Goal: Task Accomplishment & Management: Complete application form

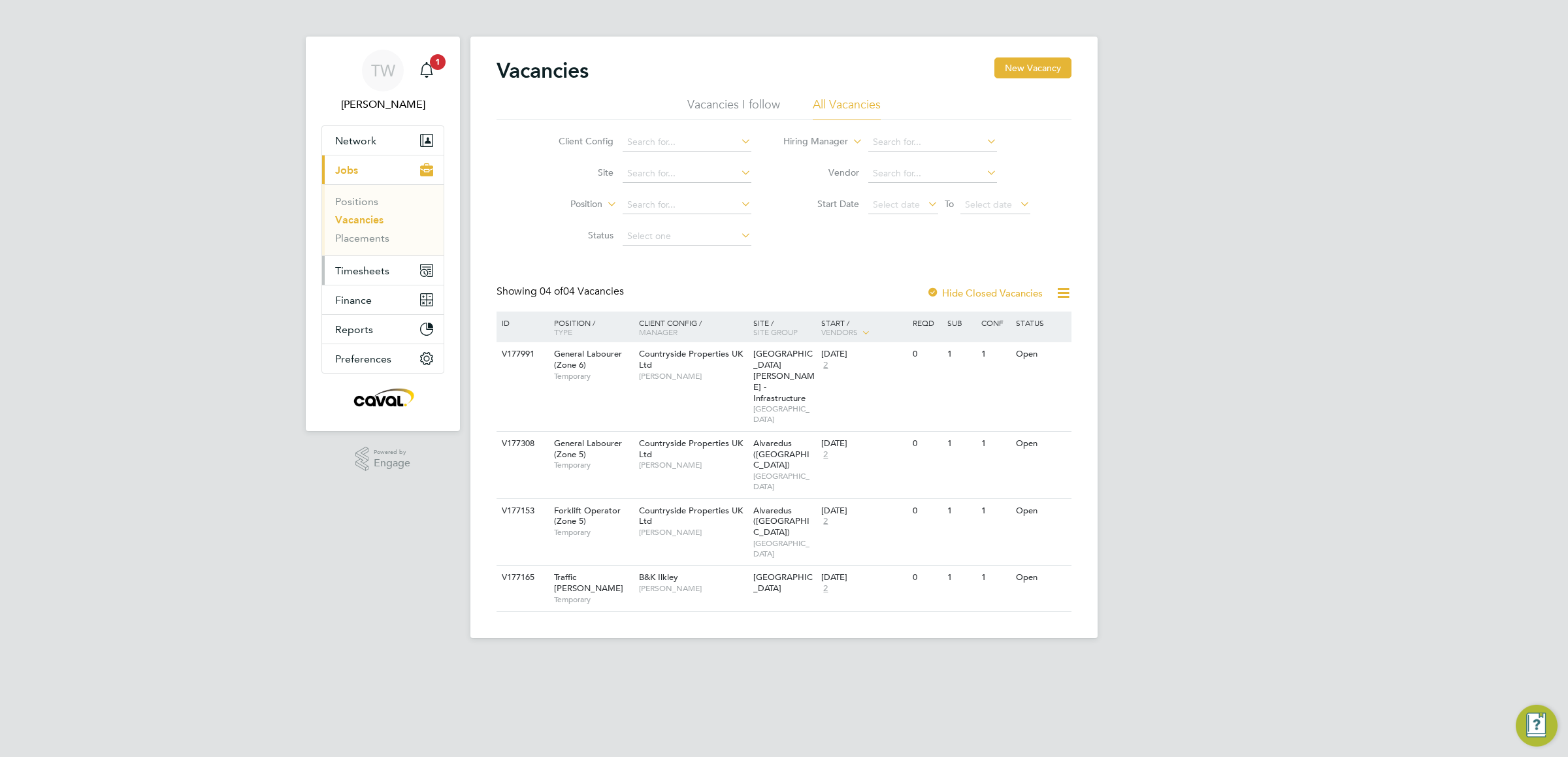
click at [381, 275] on span "Timesheets" at bounding box center [362, 270] width 54 height 13
click at [377, 233] on link "Timesheets" at bounding box center [362, 231] width 54 height 13
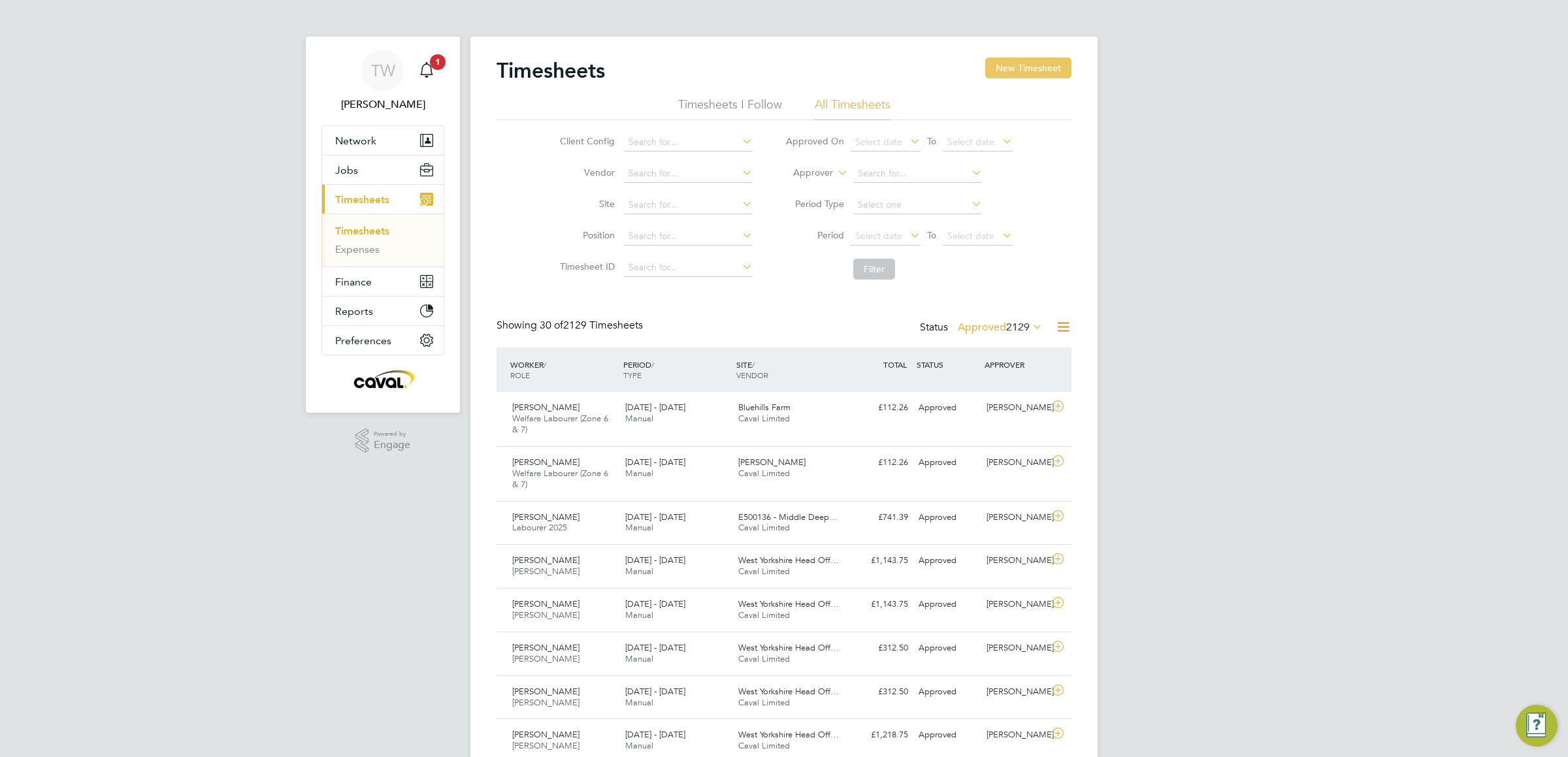
click at [1019, 61] on button "New Timesheet" at bounding box center [1028, 68] width 86 height 21
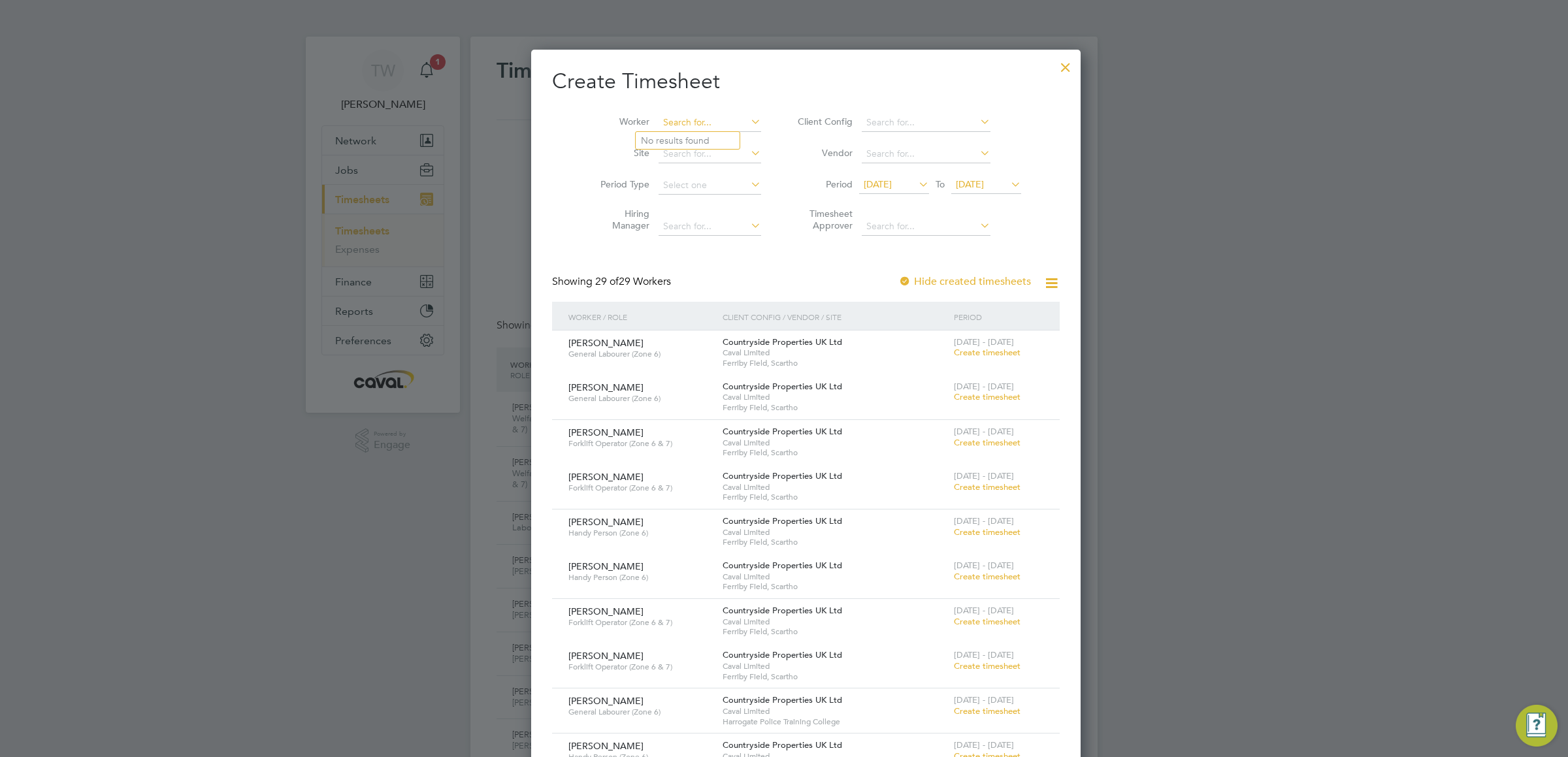
click at [678, 120] on input at bounding box center [709, 123] width 103 height 18
click at [704, 135] on li "[PERSON_NAME] Ew art" at bounding box center [691, 141] width 113 height 18
type input "[PERSON_NAME]"
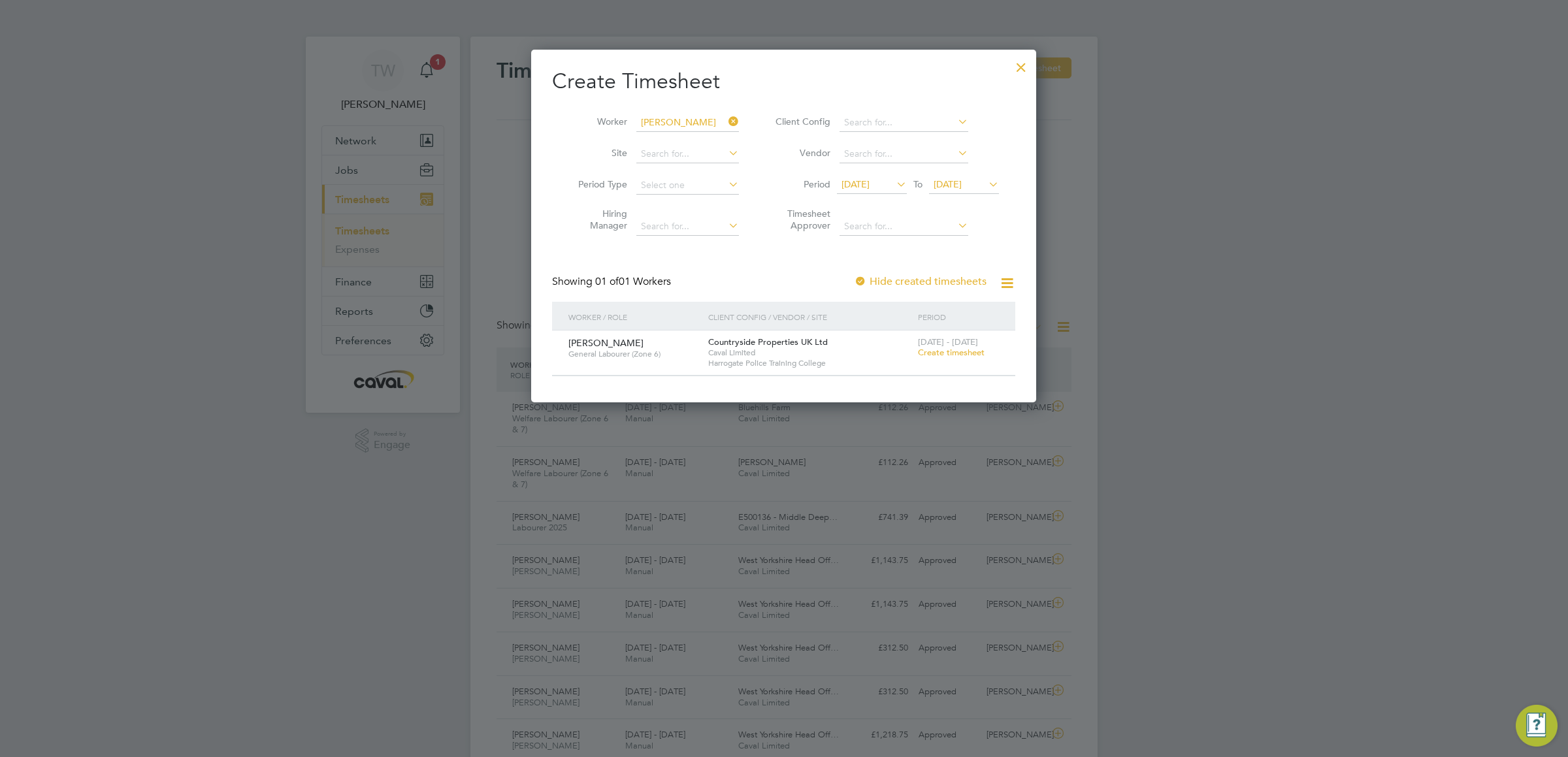
click at [869, 186] on span "[DATE]" at bounding box center [855, 184] width 28 height 12
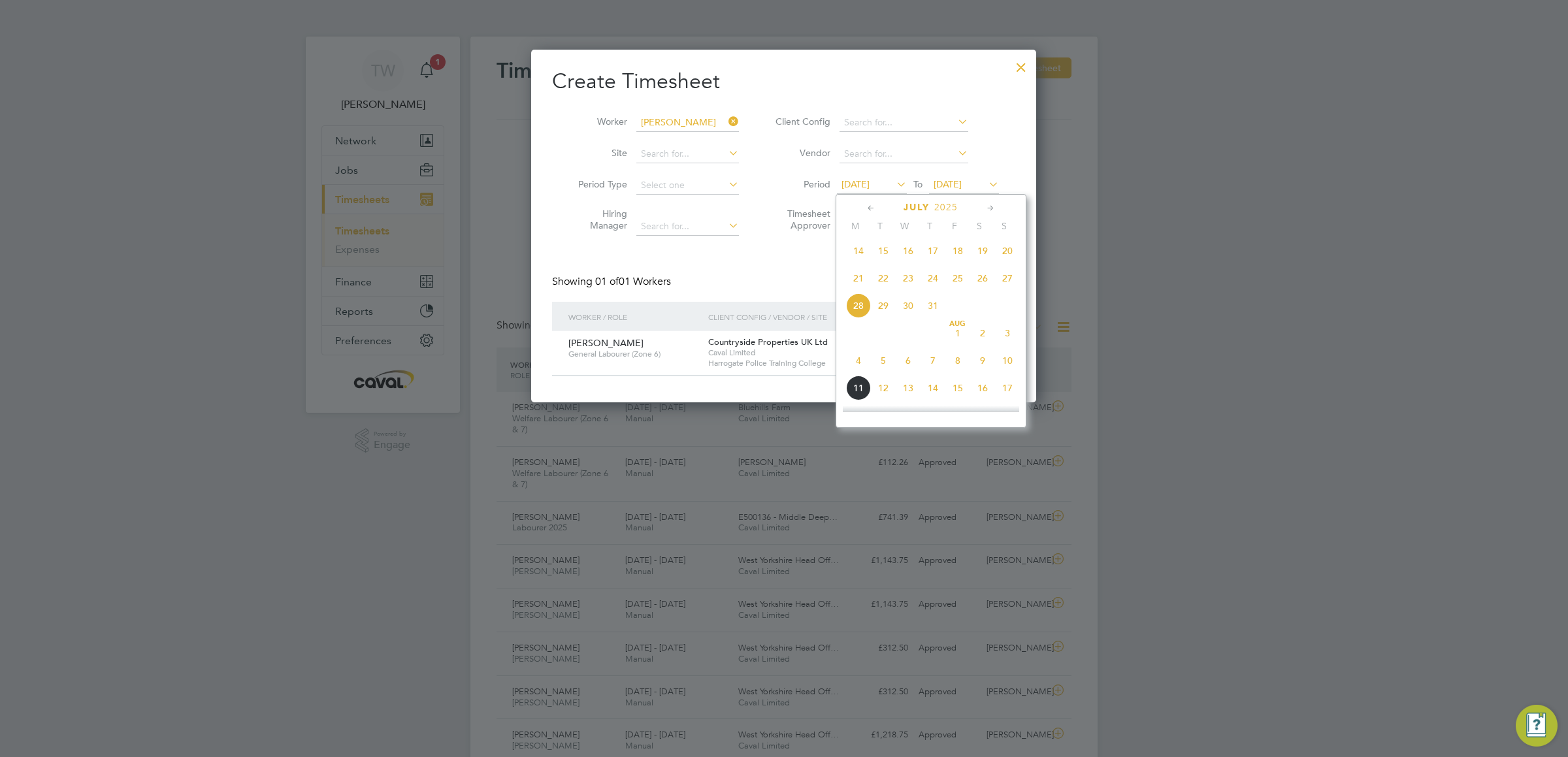
click at [861, 366] on span "4" at bounding box center [859, 360] width 25 height 25
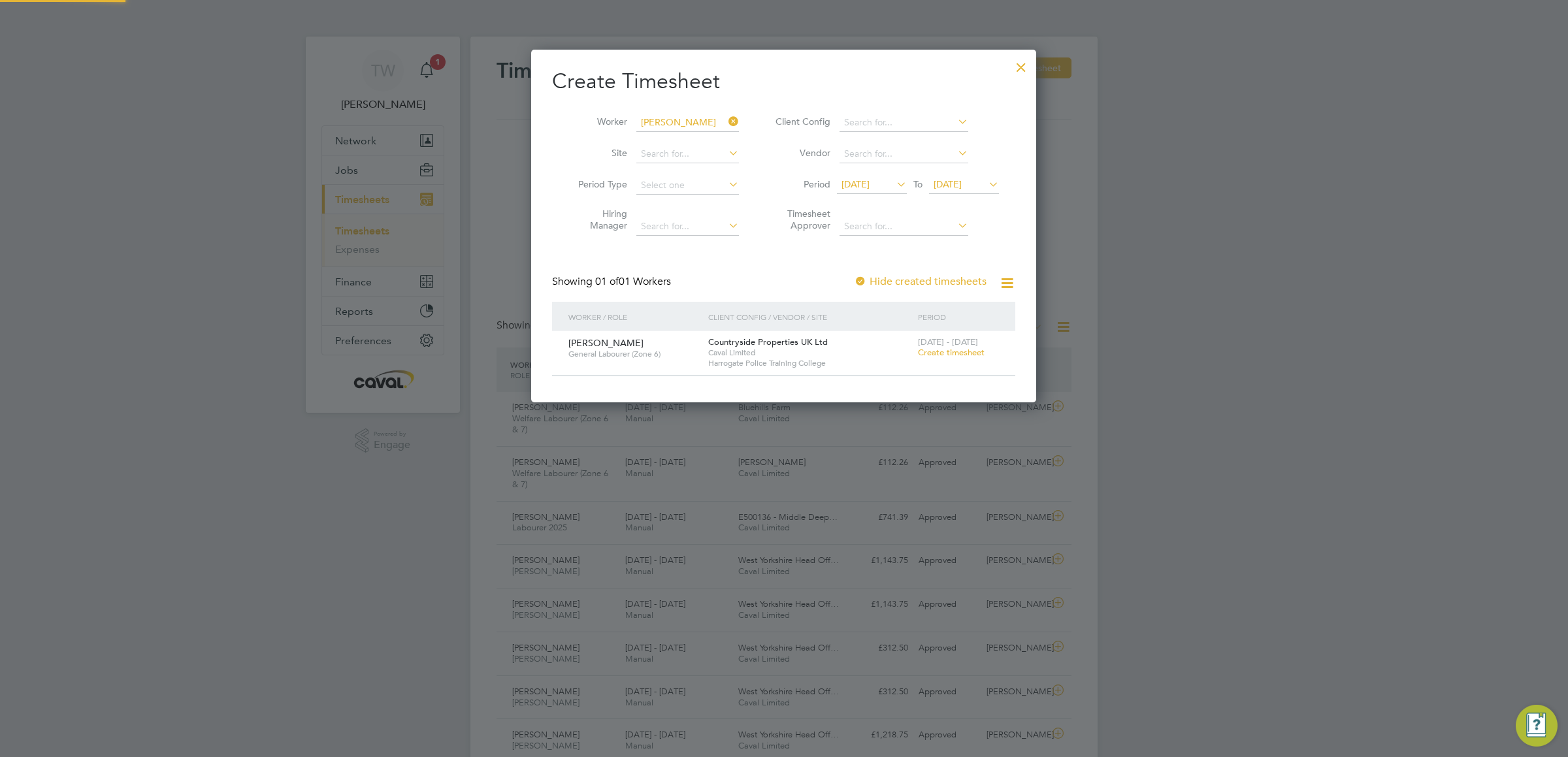
click at [990, 172] on li "Period [DATE] To [DATE]" at bounding box center [885, 185] width 260 height 31
click at [985, 182] on icon at bounding box center [985, 184] width 0 height 18
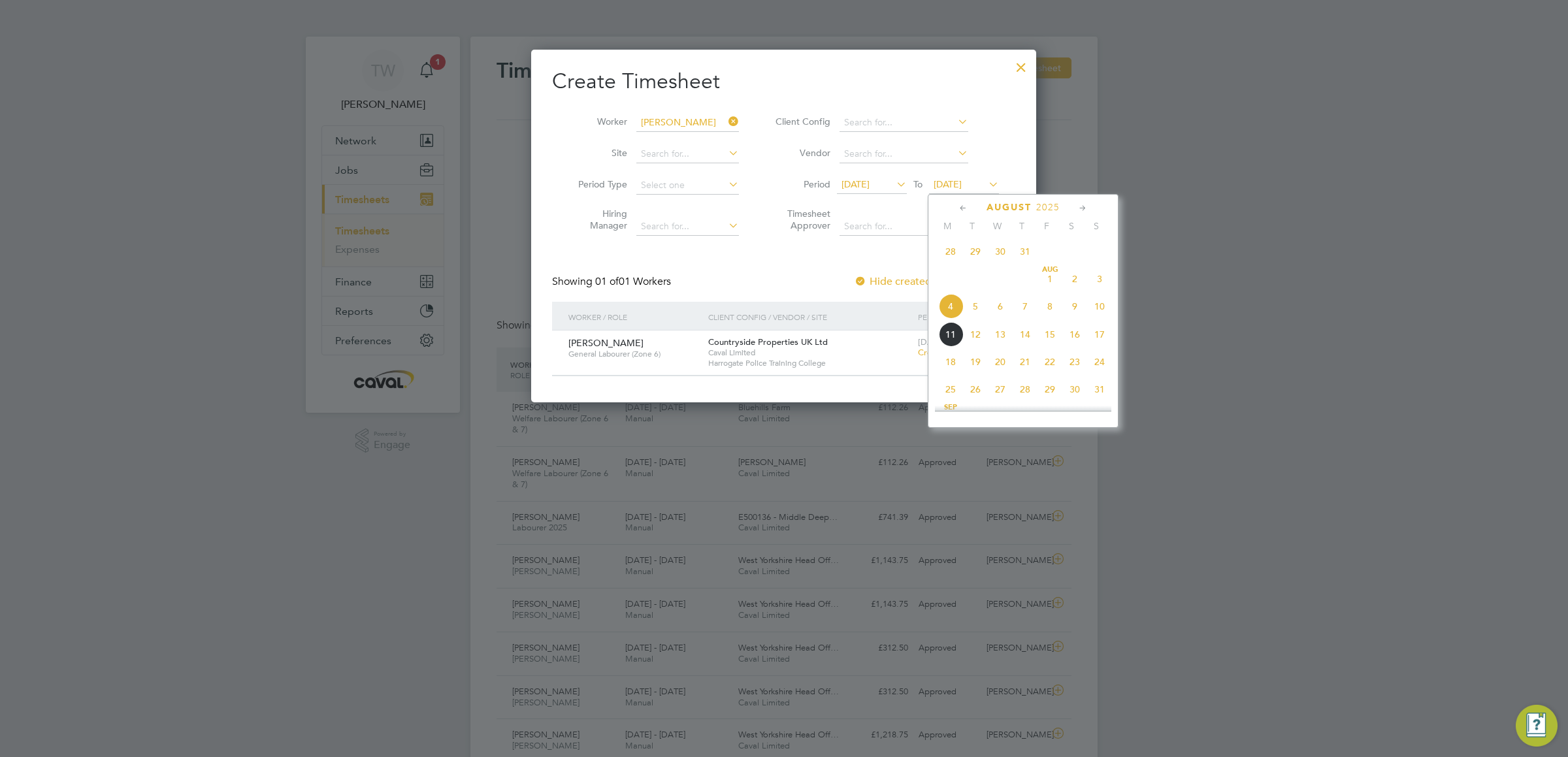
click at [1103, 308] on span "10" at bounding box center [1099, 306] width 25 height 25
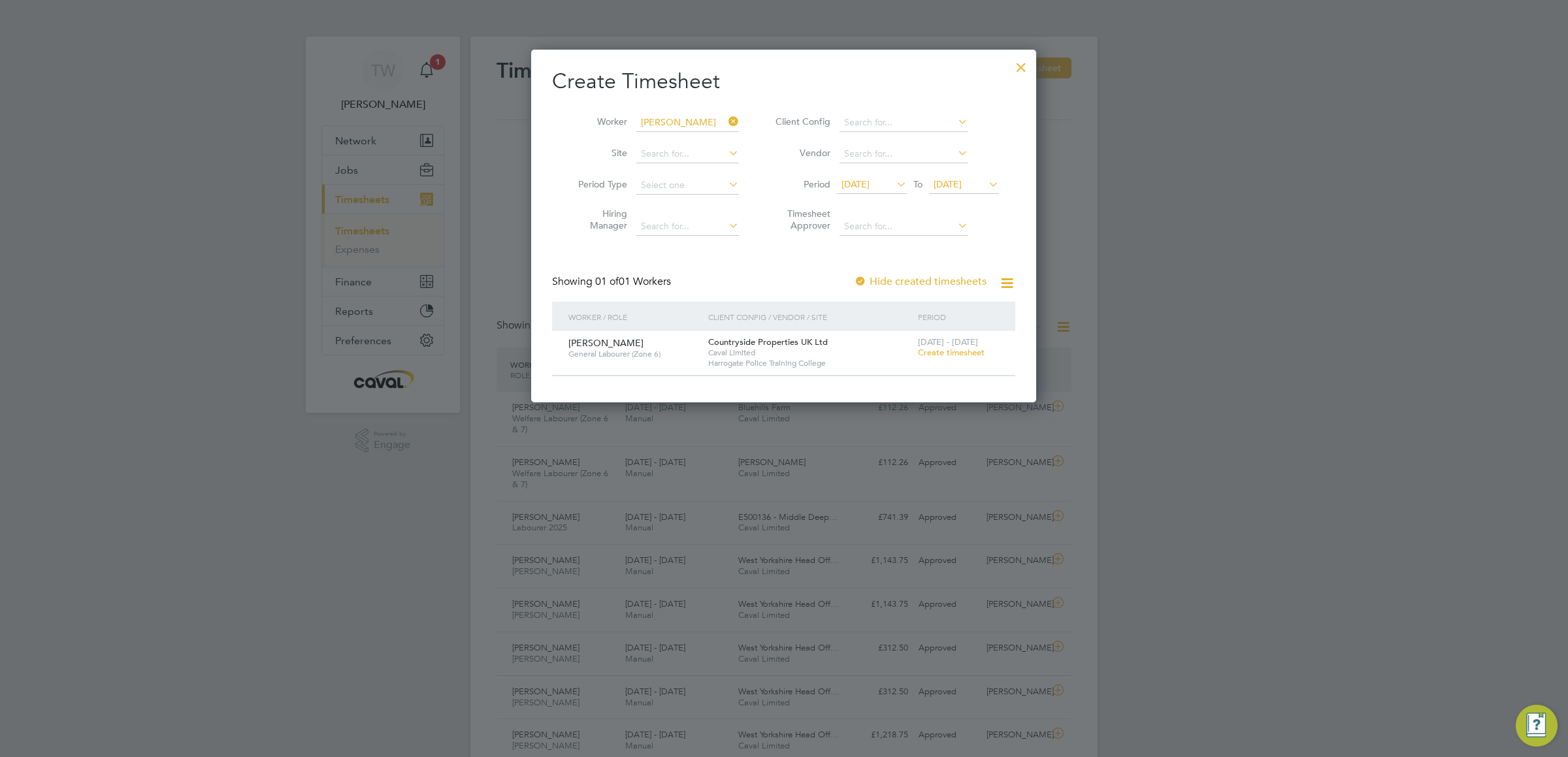
click at [945, 352] on span "Create timesheet" at bounding box center [951, 352] width 67 height 11
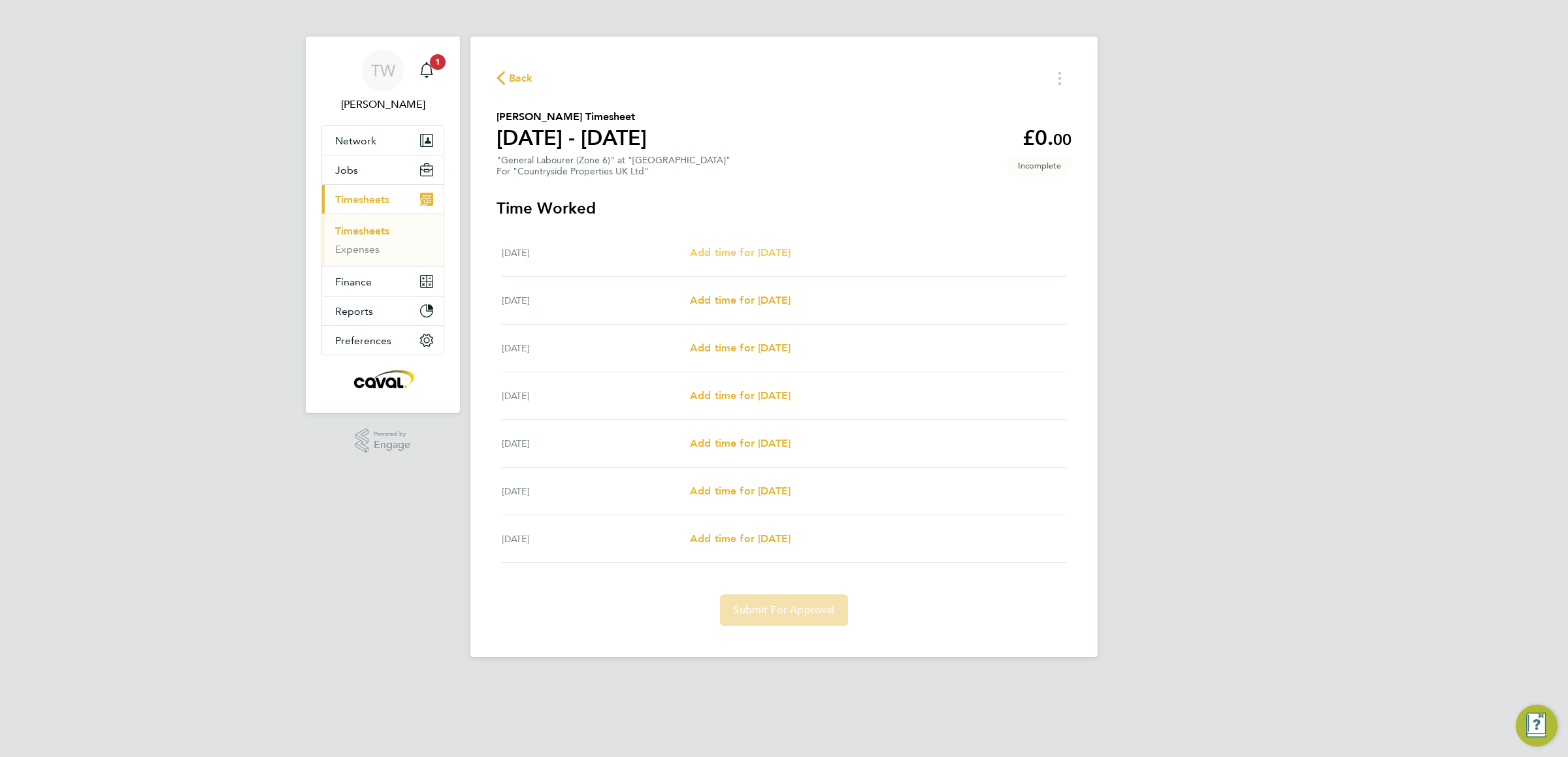
click at [761, 249] on span "Add time for [DATE]" at bounding box center [740, 252] width 101 height 13
select select "30"
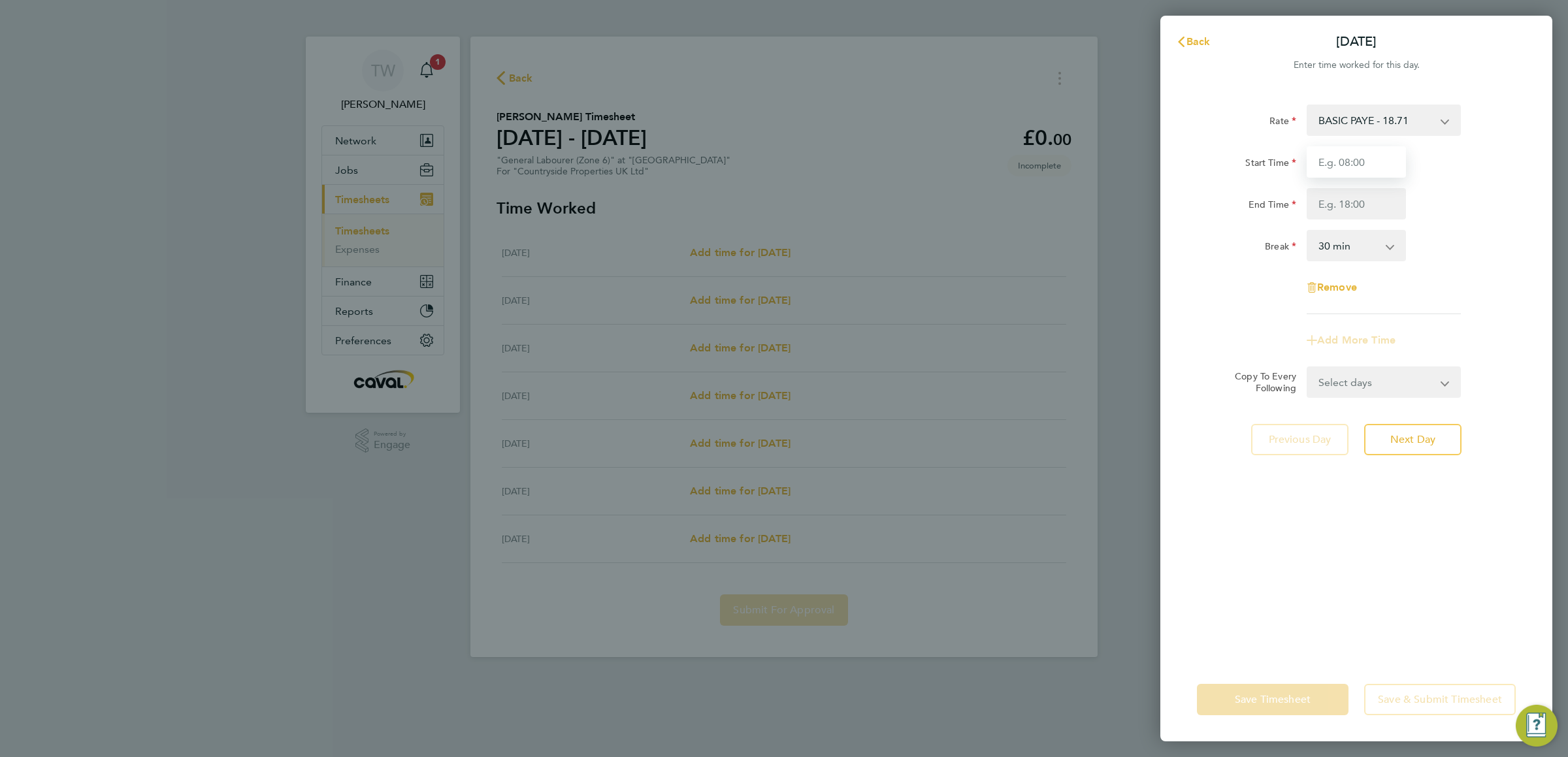
click at [1348, 161] on input "Start Time" at bounding box center [1356, 162] width 99 height 31
type input "07:30"
click at [1327, 203] on input "End Time" at bounding box center [1356, 203] width 99 height 31
type input "17:00"
click at [1530, 263] on div "Rate BASIC PAYE - 18.71 Start Time 07:30 End Time 17:00 Break 0 min 15 min 30 m…" at bounding box center [1356, 373] width 392 height 569
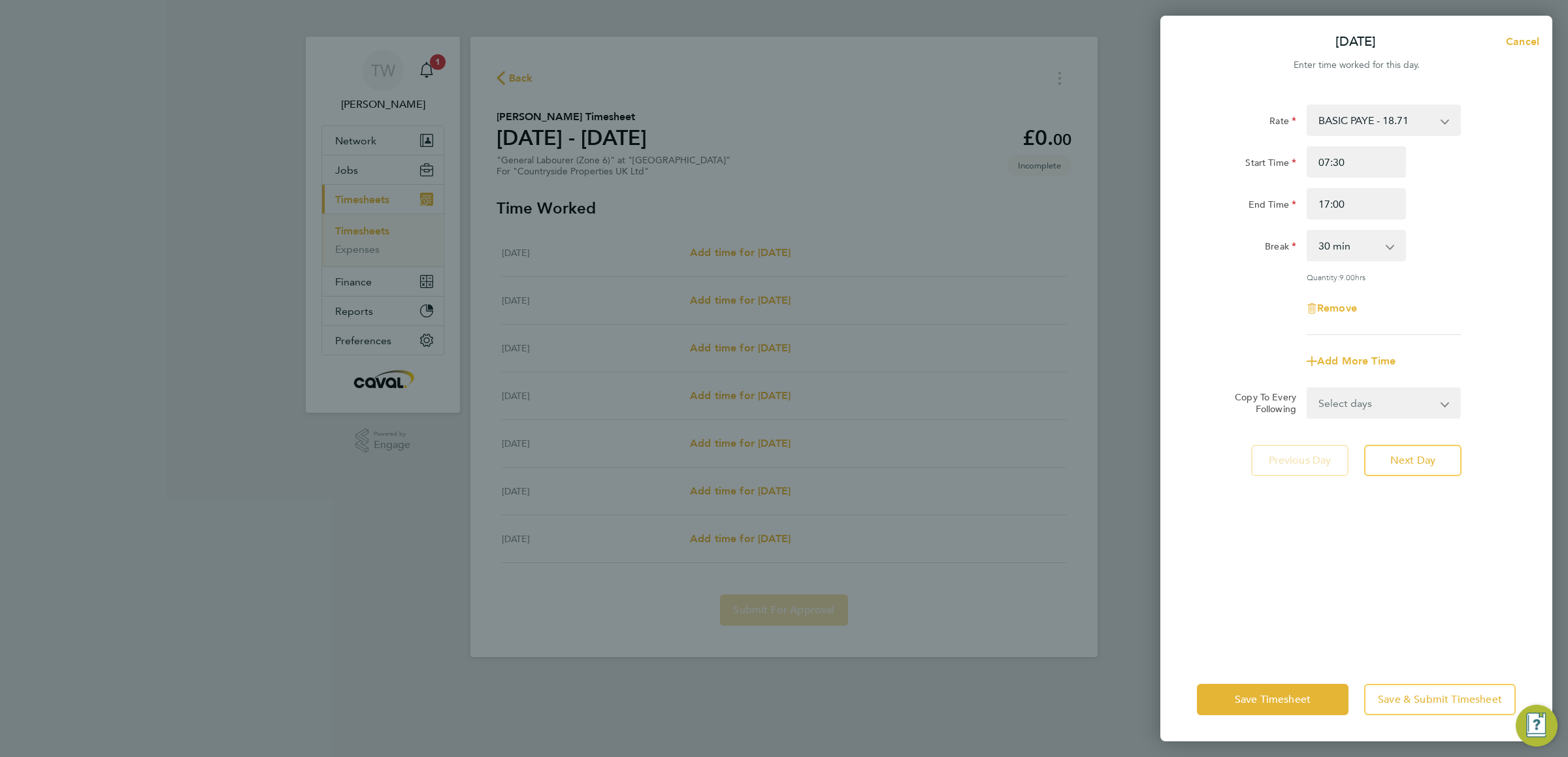
click at [1384, 398] on select "Select days Day Weekday (Mon-Fri) Weekend (Sat-Sun) [DATE] [DATE] [DATE] [DATE]…" at bounding box center [1376, 403] width 137 height 29
select select "WEEKDAY"
click at [1307, 388] on select "Select days Day Weekday (Mon-Fri) Weekend (Sat-Sun) [DATE] [DATE] [DATE] [DATE]…" at bounding box center [1376, 403] width 137 height 29
select select "[DATE]"
click at [1407, 447] on select "[DATE] [DATE] [DATE] [DATE] [DATE] [DATE]" at bounding box center [1376, 444] width 136 height 29
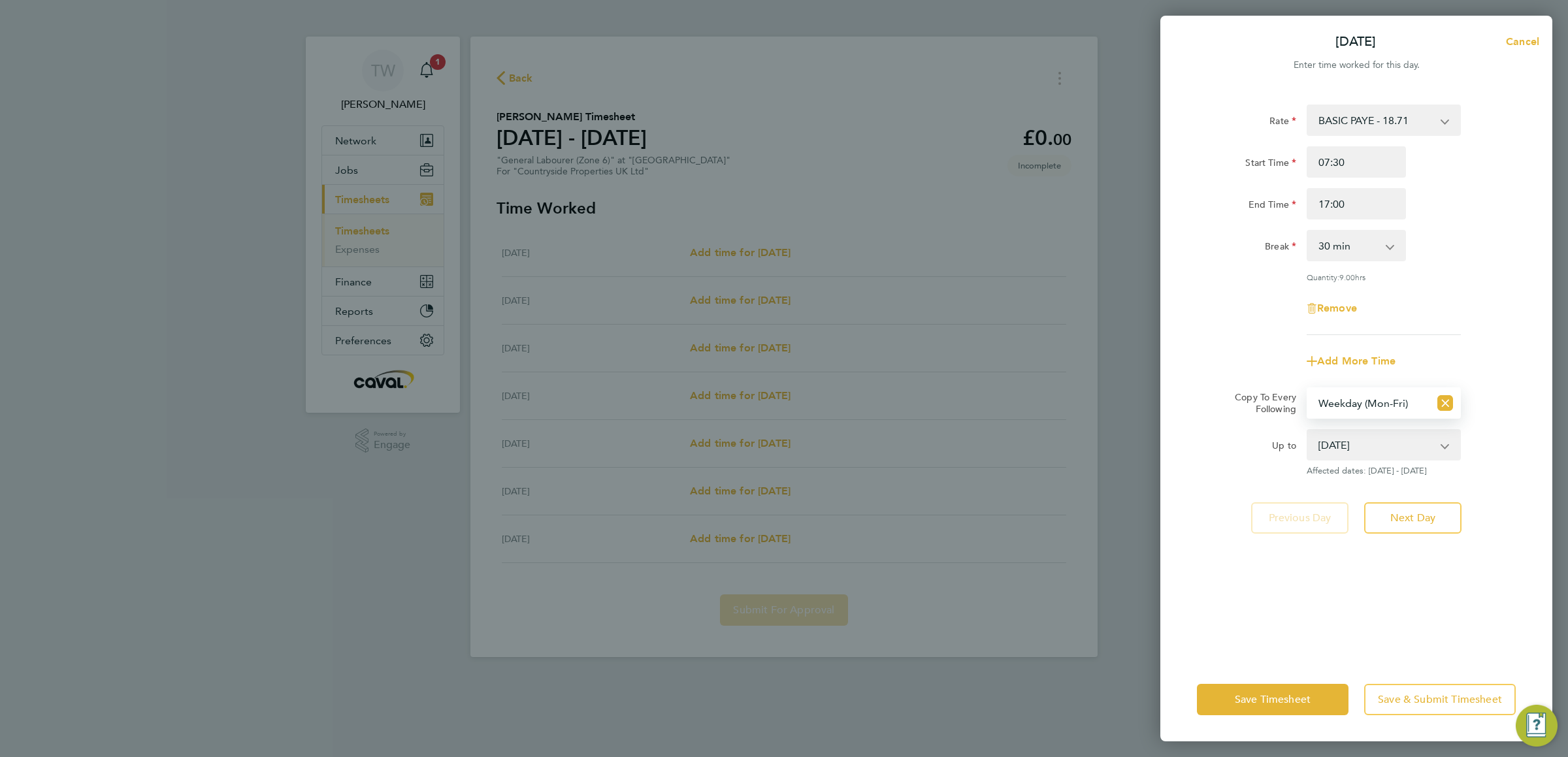
click at [1387, 406] on select "Select days Day Weekday (Mon-Fri) Weekend (Sat-Sun) [DATE] [DATE] [DATE] [DATE]…" at bounding box center [1368, 403] width 121 height 29
click at [1307, 388] on select "Select days Day Weekday (Mon-Fri) Weekend (Sat-Sun) [DATE] [DATE] [DATE] [DATE]…" at bounding box center [1368, 403] width 121 height 29
click at [1274, 698] on span "Save Timesheet" at bounding box center [1273, 699] width 76 height 13
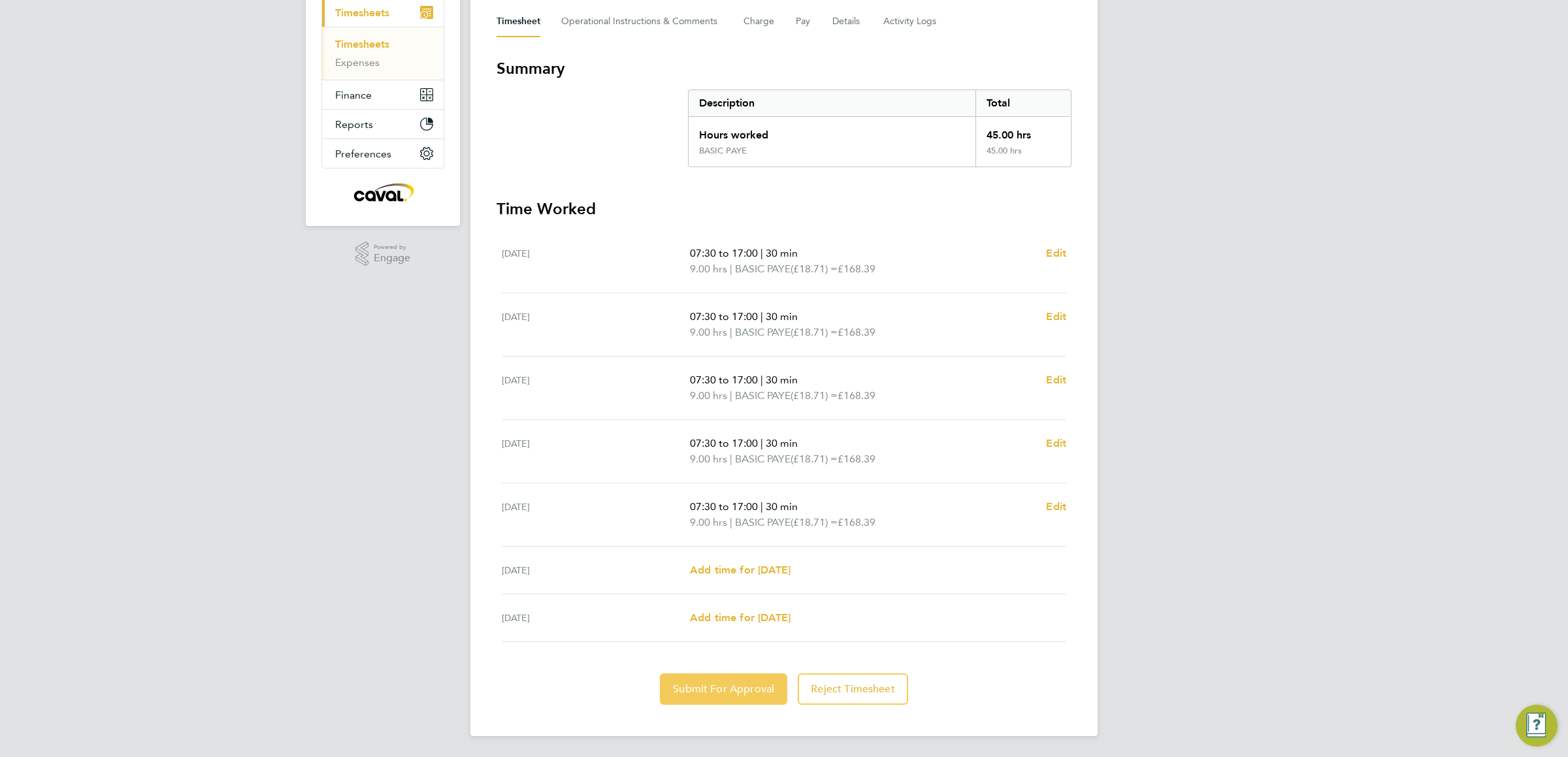
click at [723, 682] on span "Submit For Approval" at bounding box center [723, 689] width 101 height 13
